Goal: Information Seeking & Learning: Learn about a topic

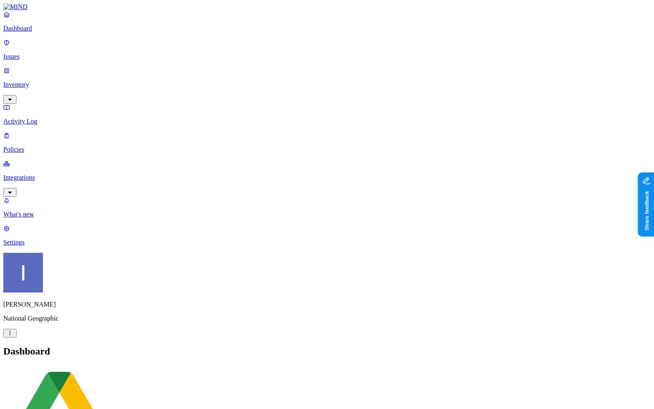
click at [37, 146] on p "Policies" at bounding box center [326, 149] width 647 height 7
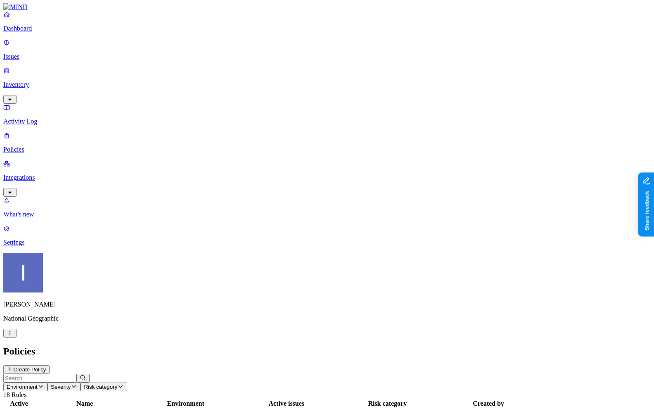
click at [43, 81] on p "Inventory" at bounding box center [326, 84] width 647 height 7
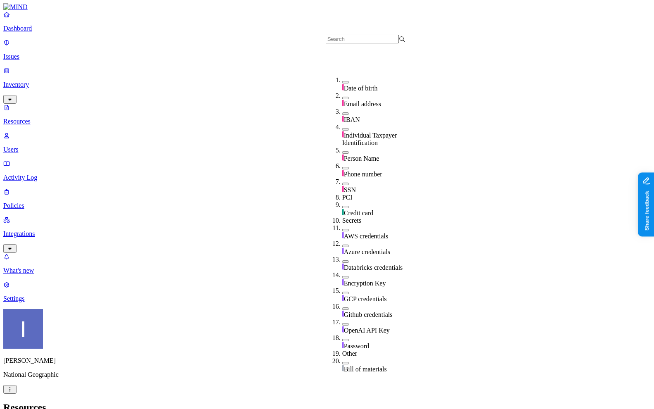
scroll to position [97, 0]
click at [366, 209] on span "Credit card" at bounding box center [359, 212] width 30 height 7
click at [259, 357] on h2 "Resources" at bounding box center [326, 407] width 647 height 11
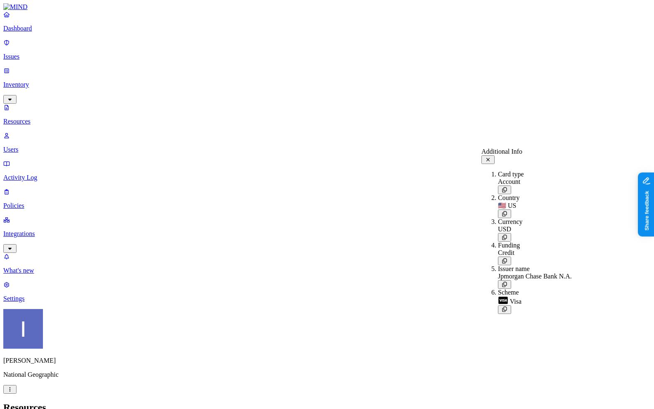
click at [45, 295] on nav "Dashboard Issues Inventory Resources Users Activity Log Policies Integrations W…" at bounding box center [326, 156] width 647 height 291
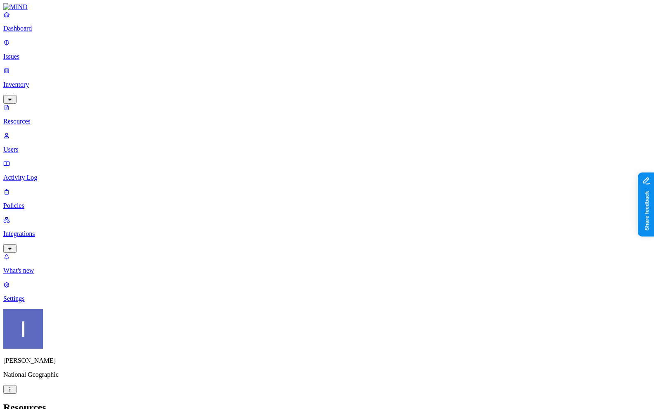
click at [77, 239] on nav "Dashboard Issues Inventory Resources Users Activity Log Policies Integrations W…" at bounding box center [326, 156] width 647 height 291
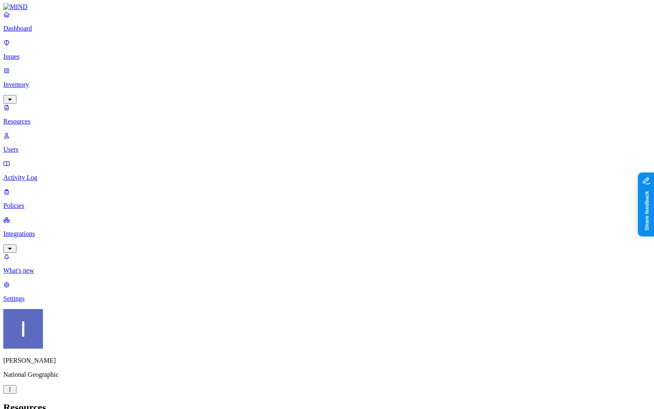
click at [41, 273] on nav "Dashboard Issues Inventory Resources Users Activity Log Policies Integrations W…" at bounding box center [326, 156] width 647 height 291
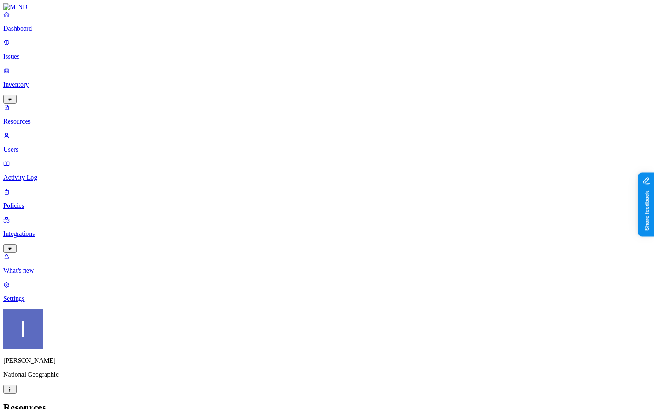
click at [90, 202] on nav "Dashboard Issues Inventory Resources Users Activity Log Policies Integrations W…" at bounding box center [326, 156] width 647 height 291
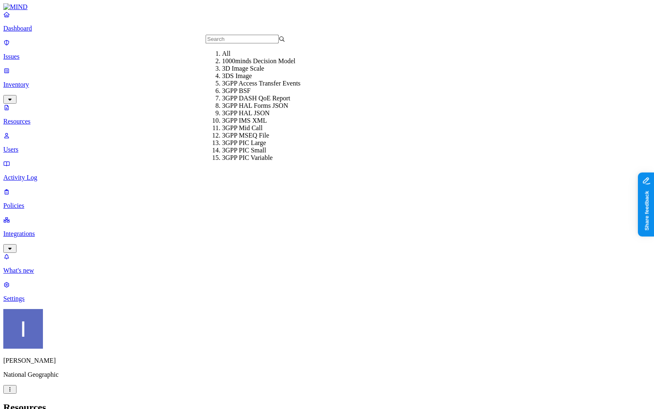
click at [88, 244] on nav "Dashboard Issues Inventory Resources Users Activity Log Policies Integrations W…" at bounding box center [326, 156] width 647 height 291
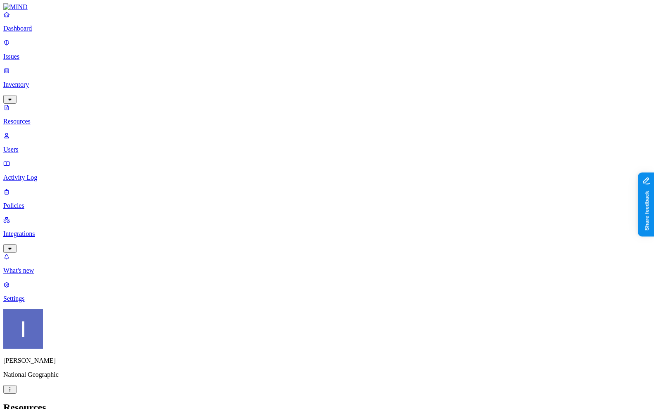
scroll to position [177, 0]
click at [56, 283] on nav "Dashboard Issues Inventory Resources Users Activity Log Policies Integrations W…" at bounding box center [326, 156] width 647 height 291
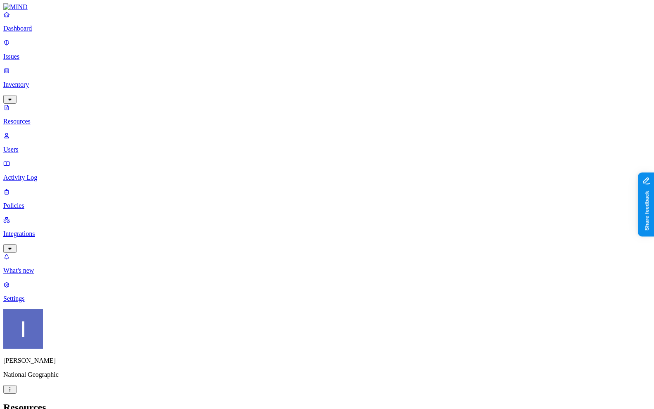
scroll to position [78, 0]
click at [78, 238] on nav "Dashboard Issues Inventory Resources Users Activity Log Policies Integrations W…" at bounding box center [326, 156] width 647 height 291
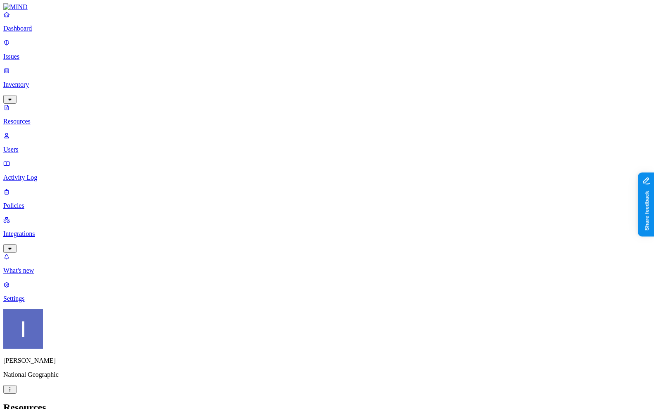
click at [51, 280] on nav "Dashboard Issues Inventory Resources Users Activity Log Policies Integrations W…" at bounding box center [326, 156] width 647 height 291
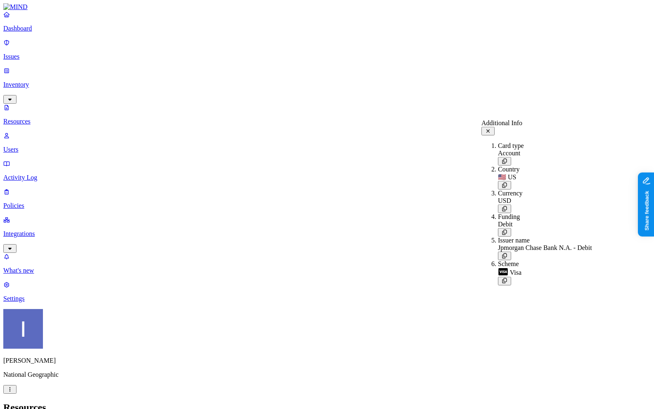
click at [63, 256] on nav "Dashboard Issues Inventory Resources Users Activity Log Policies Integrations W…" at bounding box center [326, 156] width 647 height 291
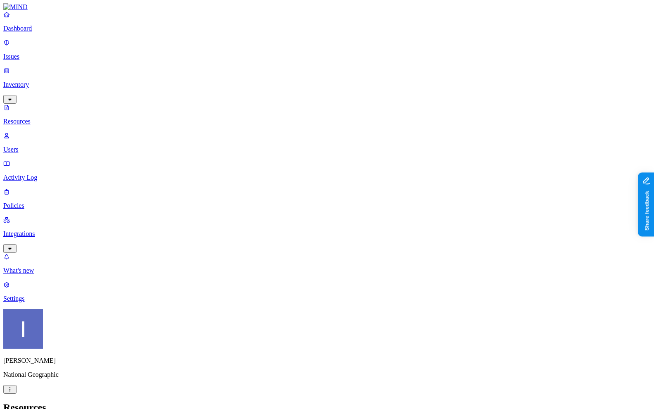
scroll to position [78, 0]
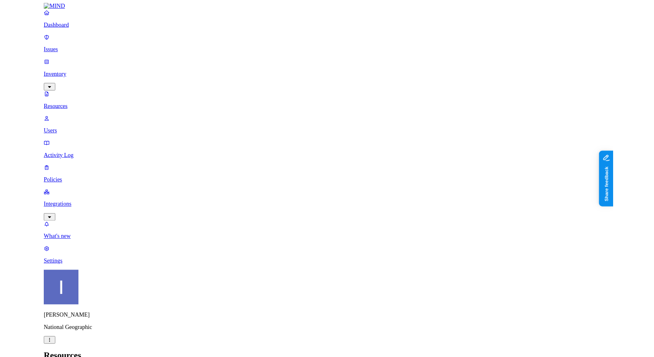
scroll to position [0, 0]
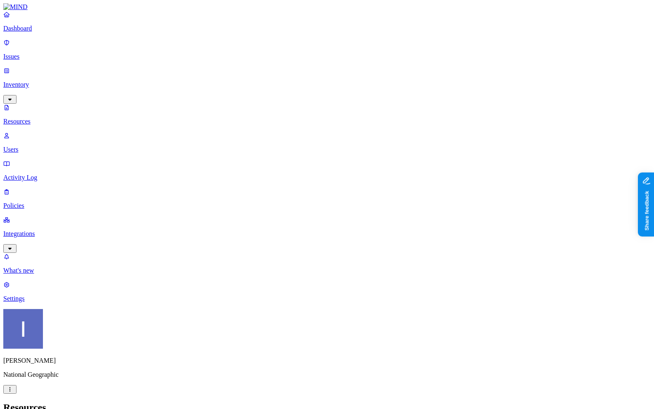
click at [32, 287] on nav "Dashboard Issues Inventory Resources Users Activity Log Policies Integrations W…" at bounding box center [326, 156] width 647 height 291
click at [38, 230] on p "Integrations" at bounding box center [326, 233] width 647 height 7
click at [25, 146] on p "Policies" at bounding box center [326, 149] width 647 height 7
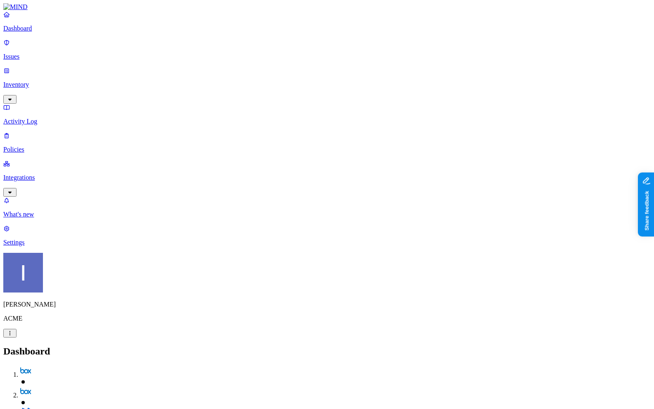
click at [60, 81] on p "Inventory" at bounding box center [326, 84] width 647 height 7
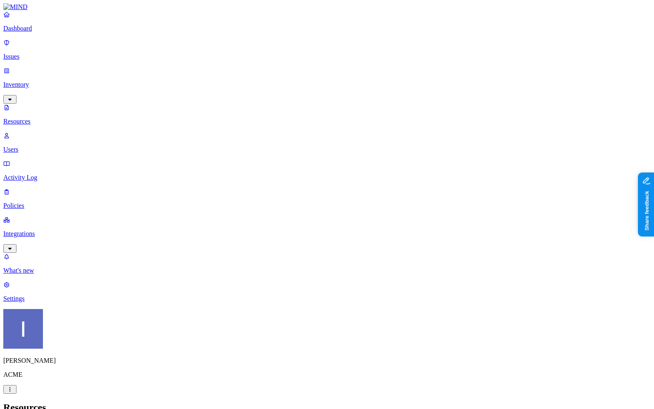
click at [78, 357] on div "Itai Schwartz ACME" at bounding box center [326, 351] width 647 height 85
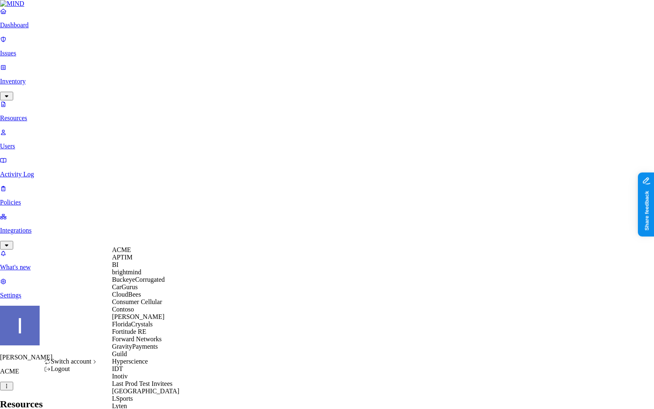
scroll to position [243, 0]
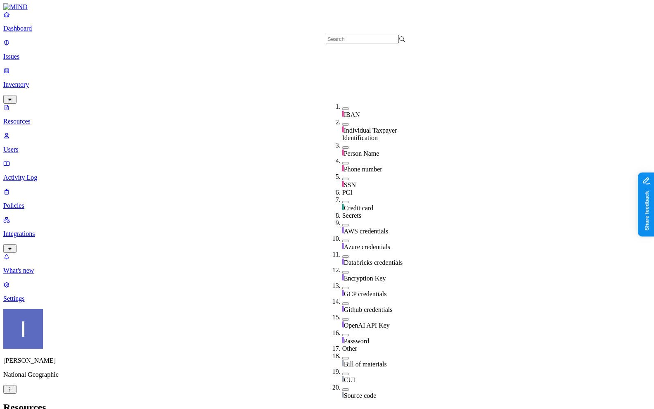
scroll to position [125, 0]
click at [386, 219] on div "AWS credentials" at bounding box center [382, 227] width 80 height 16
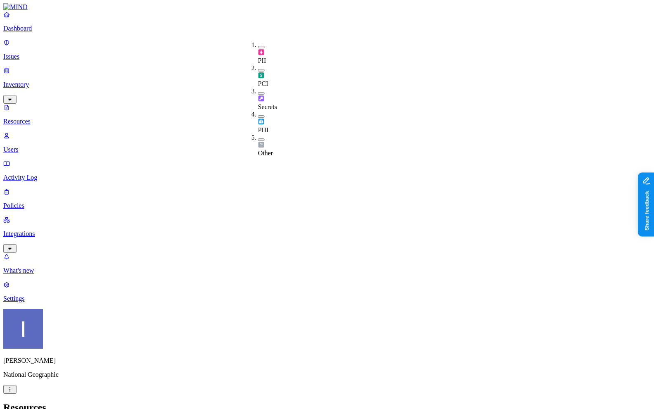
click at [258, 64] on div "PCI" at bounding box center [258, 75] width 0 height 23
click at [205, 402] on div "Resources" at bounding box center [326, 407] width 647 height 11
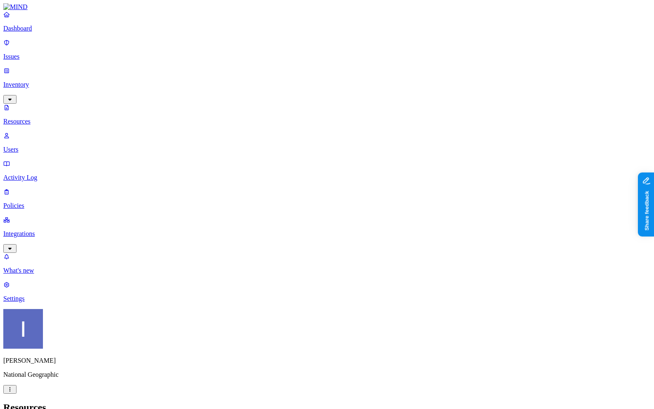
click at [61, 302] on nav "Dashboard Issues Inventory Resources Users Activity Log Policies Integrations W…" at bounding box center [326, 156] width 647 height 291
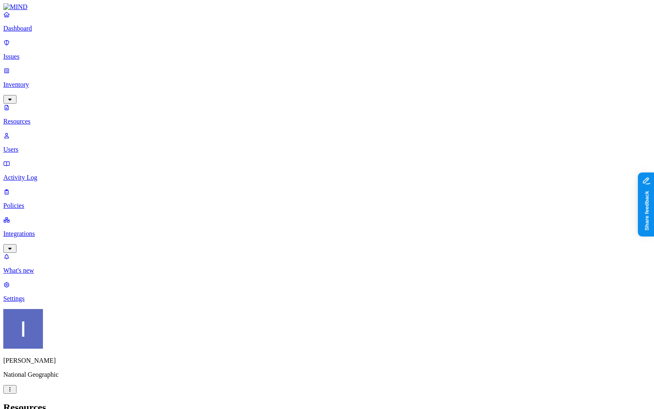
click at [63, 32] on link "Dashboard" at bounding box center [326, 21] width 647 height 21
